Goal: Transaction & Acquisition: Obtain resource

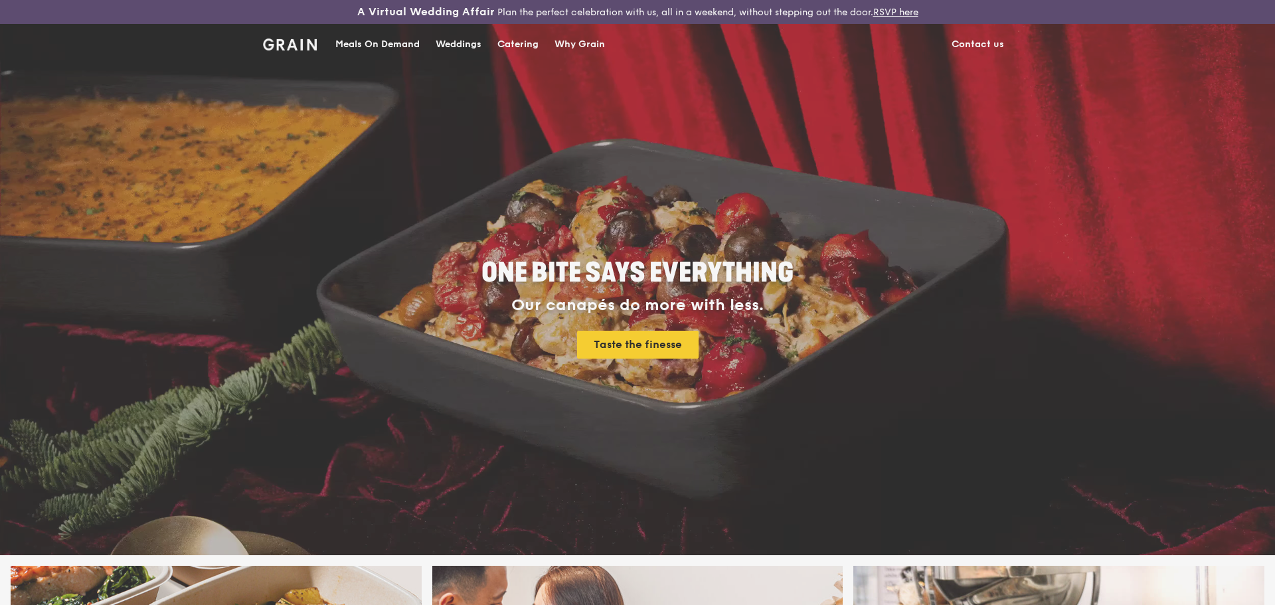
click at [517, 40] on div "Weddings by Grain presents Plan the perfect celebration with us, all in a weeke…" at bounding box center [637, 302] width 1275 height 605
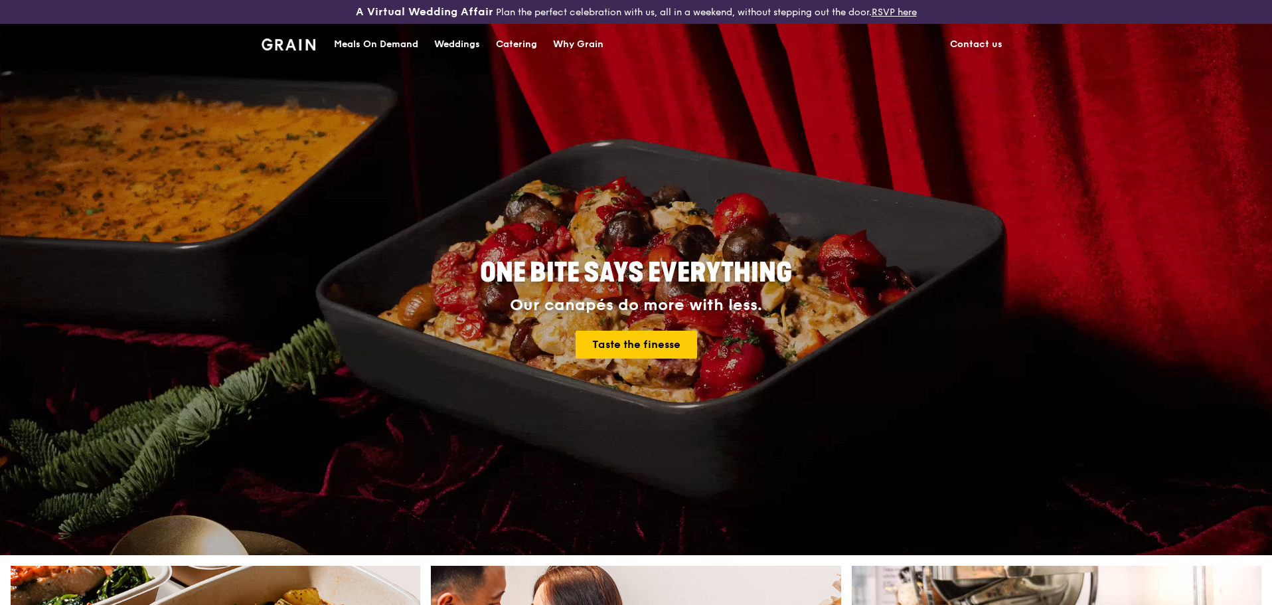
click at [514, 40] on div "Catering" at bounding box center [516, 45] width 41 height 40
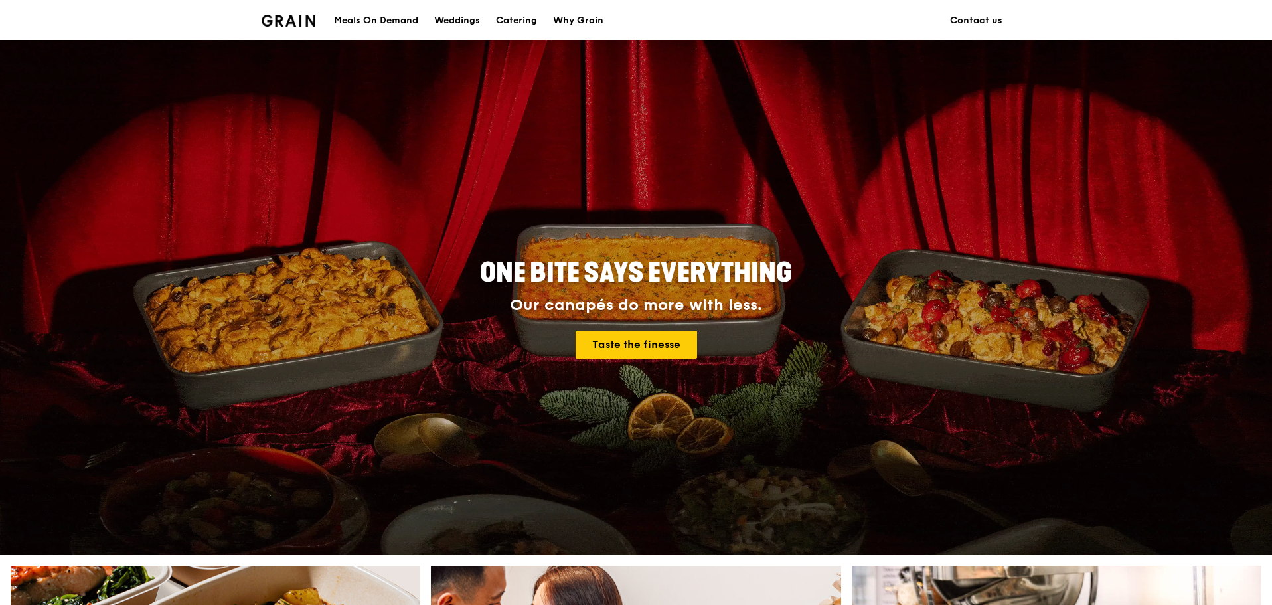
scroll to position [531, 0]
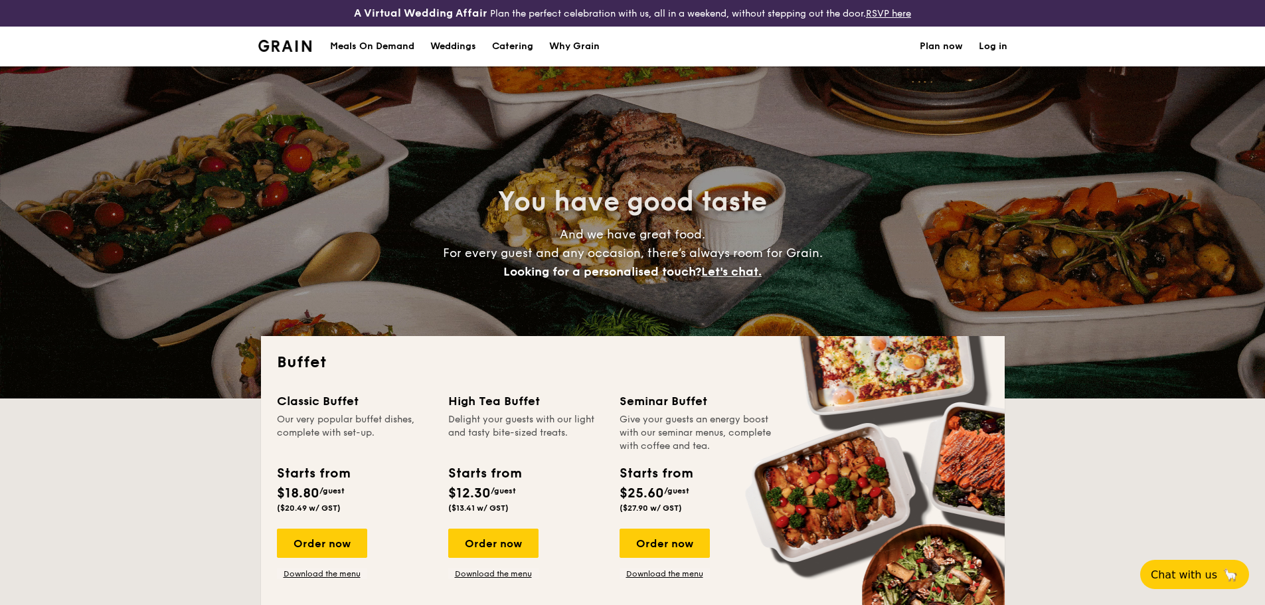
select select
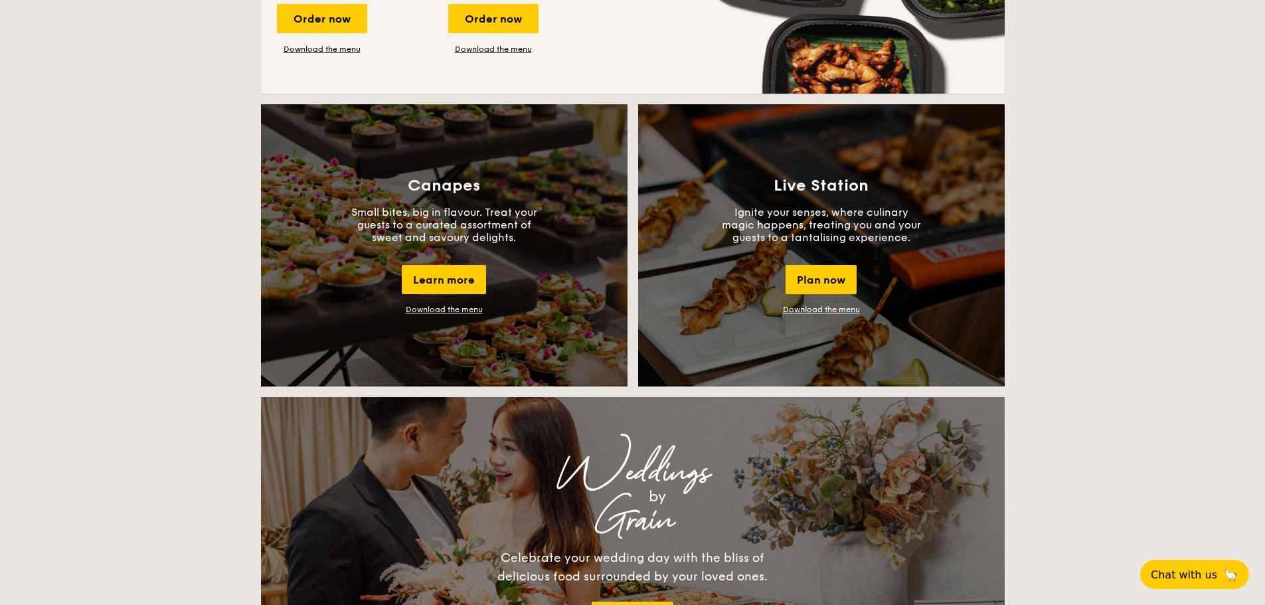
scroll to position [797, 0]
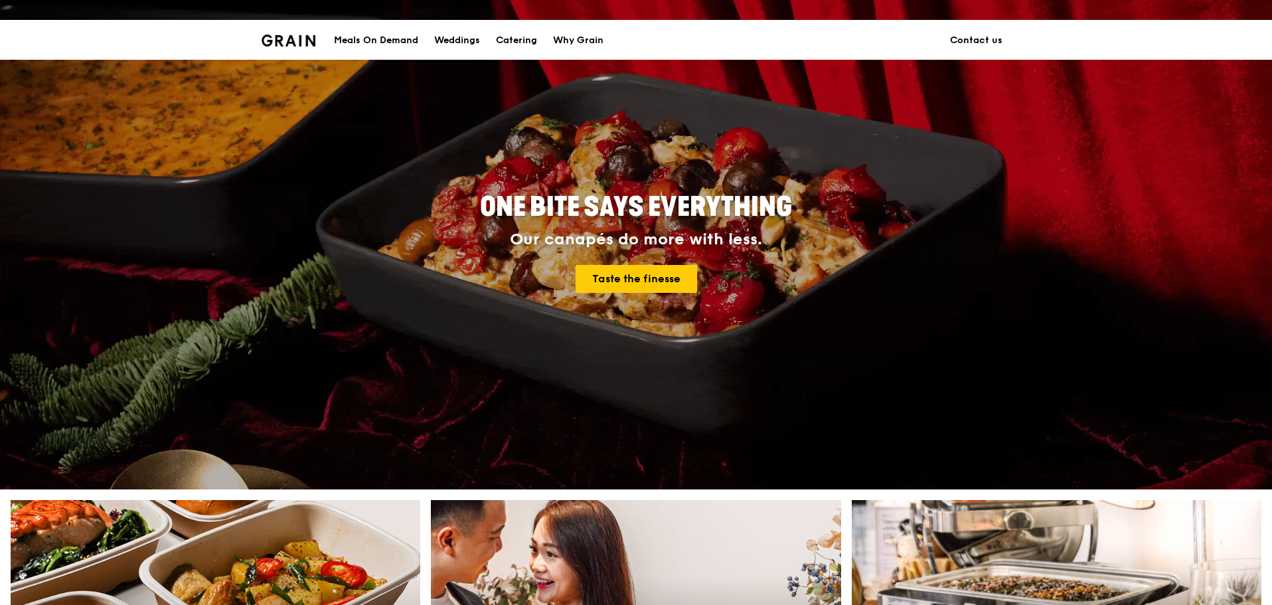
scroll to position [66, 0]
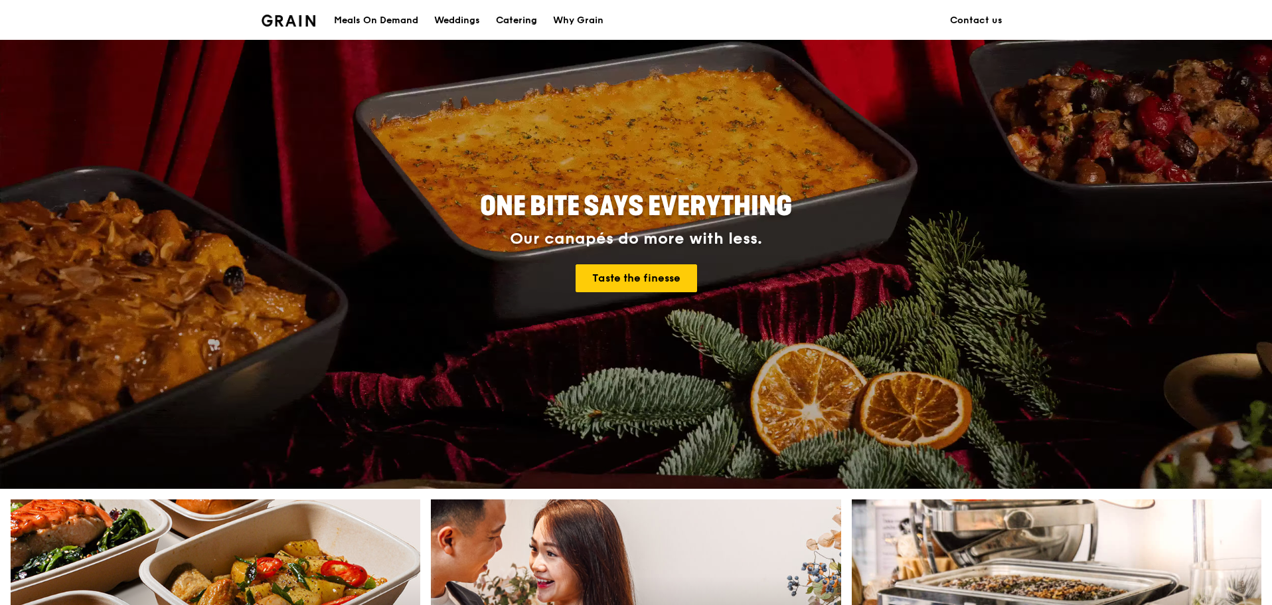
click at [534, 19] on div "Catering" at bounding box center [516, 21] width 41 height 40
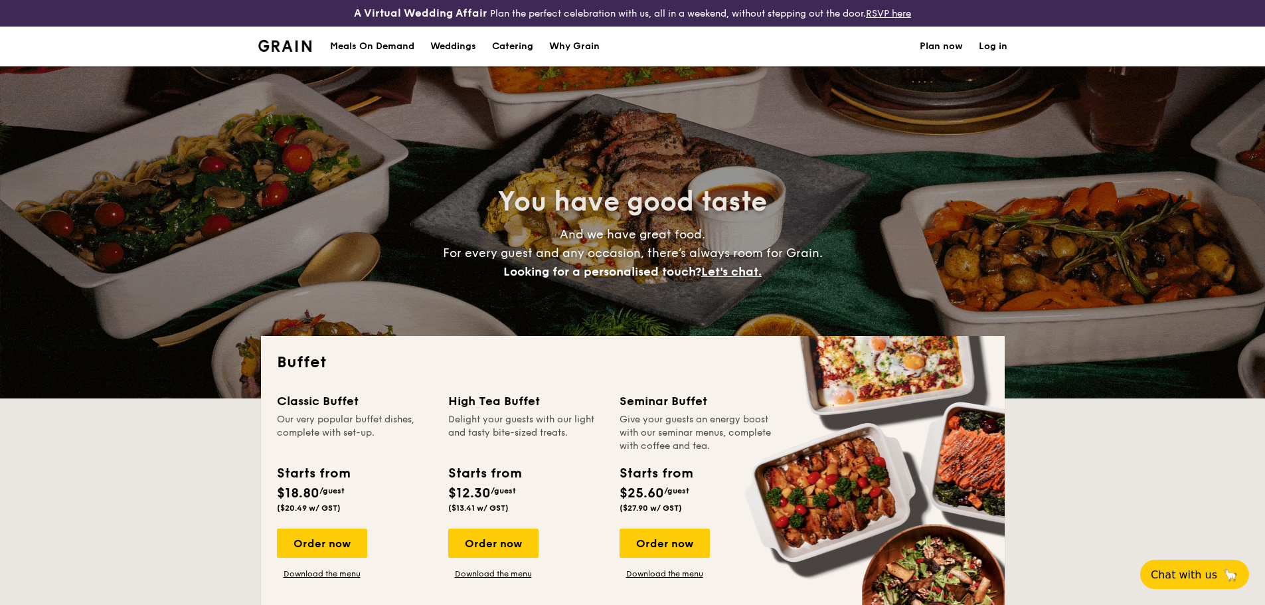
select select
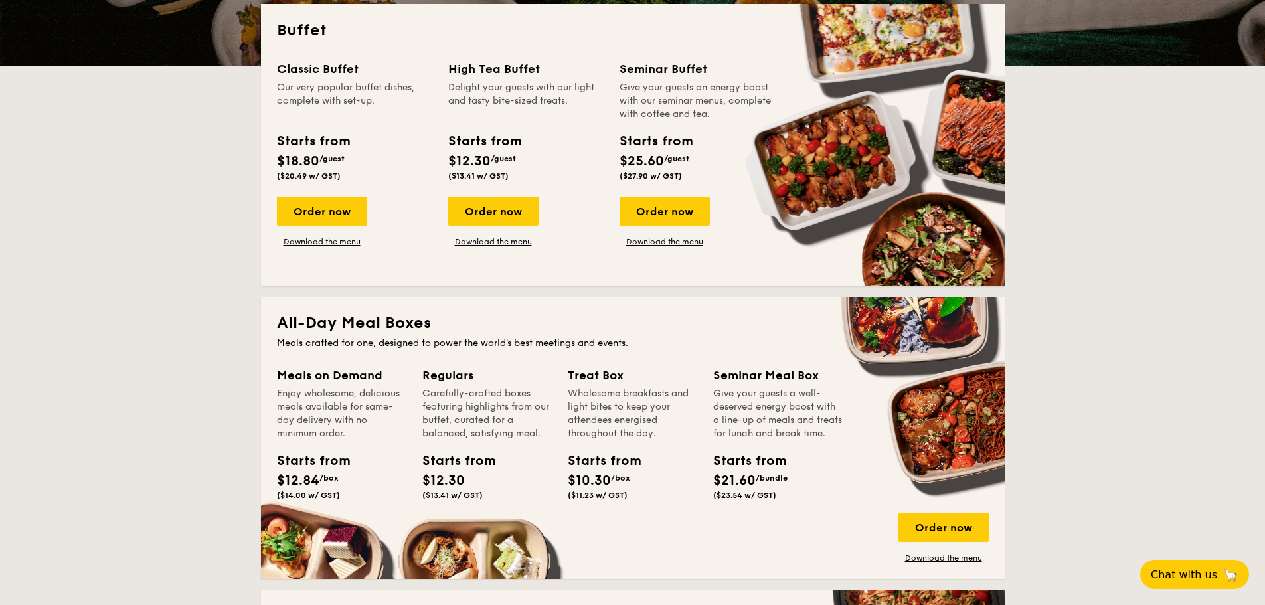
scroll to position [398, 0]
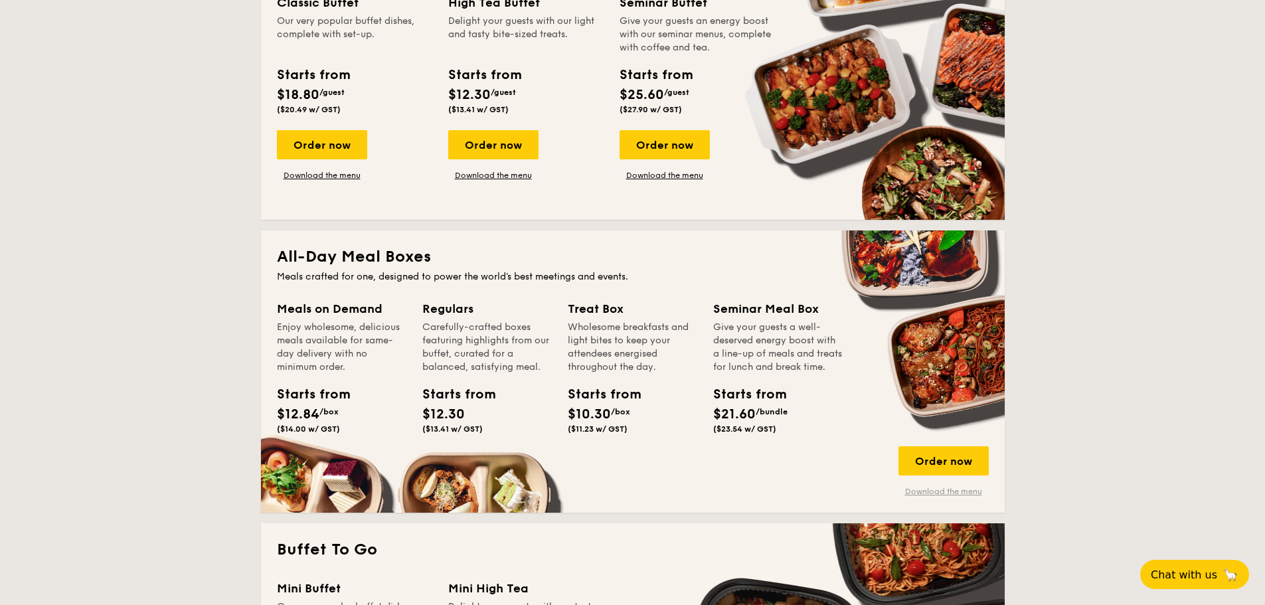
click at [931, 490] on link "Download the menu" at bounding box center [943, 491] width 90 height 11
